Goal: Task Accomplishment & Management: Use online tool/utility

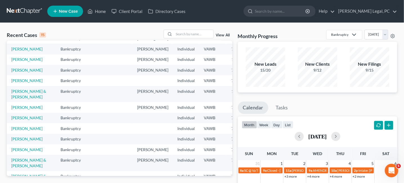
scroll to position [26, 0]
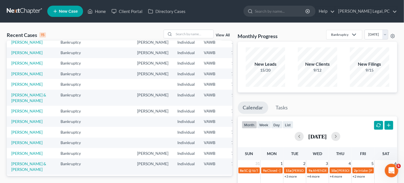
click at [38, 11] on link at bounding box center [25, 11] width 36 height 10
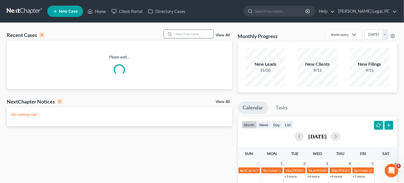
click at [190, 31] on input "search" at bounding box center [193, 34] width 39 height 8
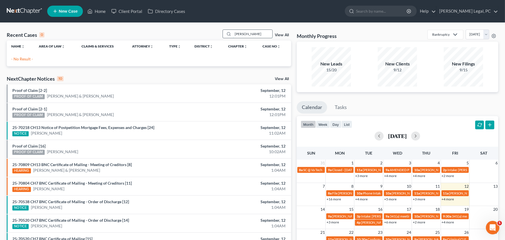
click at [247, 31] on input "[PERSON_NAME]" at bounding box center [252, 34] width 39 height 8
drag, startPoint x: 249, startPoint y: 32, endPoint x: 230, endPoint y: 35, distance: 19.0
click at [230, 35] on div "[PERSON_NAME]" at bounding box center [248, 34] width 50 height 9
type input "lamb"
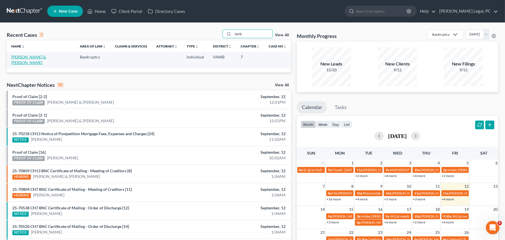
click at [38, 57] on link "Lamb, Ashley & Karen" at bounding box center [28, 60] width 35 height 10
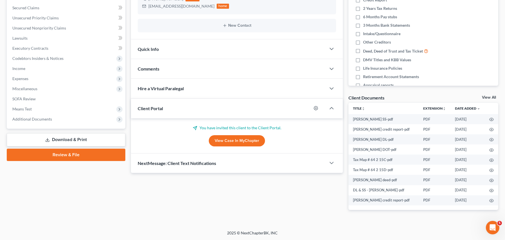
scroll to position [117, 0]
click at [34, 121] on span "Additional Documents" at bounding box center [67, 119] width 118 height 10
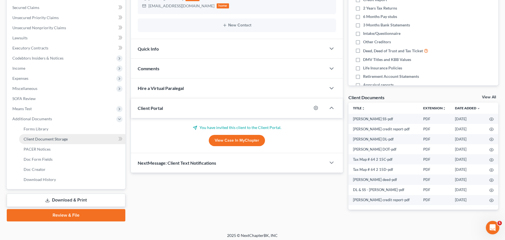
click at [35, 135] on link "Client Document Storage" at bounding box center [72, 139] width 106 height 10
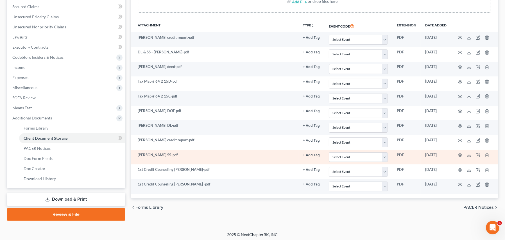
scroll to position [119, 0]
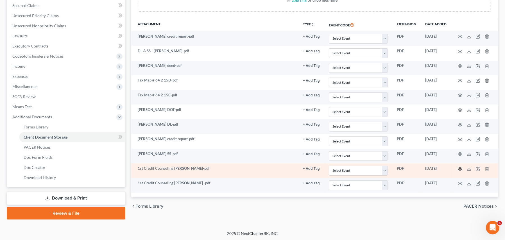
click at [407, 167] on icon "button" at bounding box center [460, 168] width 4 height 3
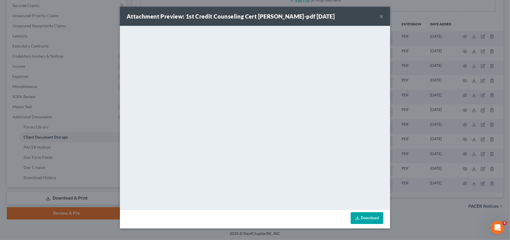
drag, startPoint x: 382, startPoint y: 14, endPoint x: 371, endPoint y: 30, distance: 19.4
click at [382, 14] on button "×" at bounding box center [381, 16] width 4 height 7
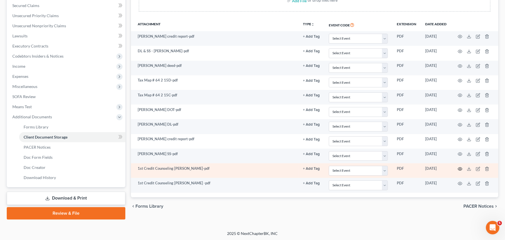
click at [407, 170] on icon "button" at bounding box center [460, 169] width 4 height 4
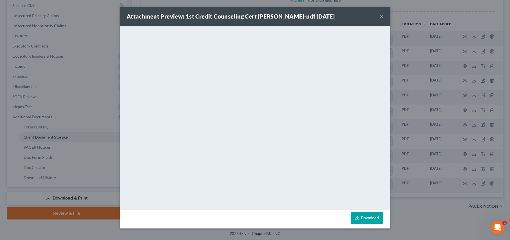
click at [380, 14] on button "×" at bounding box center [381, 16] width 4 height 7
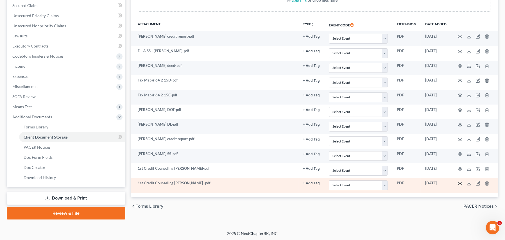
click at [407, 182] on icon "button" at bounding box center [460, 183] width 4 height 4
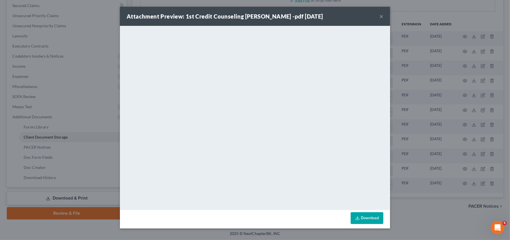
click at [380, 15] on button "×" at bounding box center [381, 16] width 4 height 7
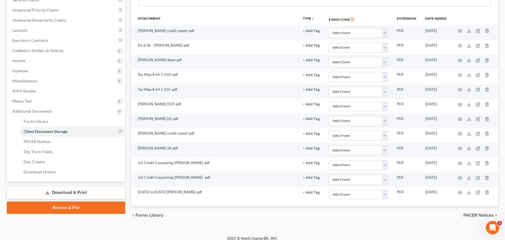
scroll to position [129, 0]
